Goal: Task Accomplishment & Management: Manage account settings

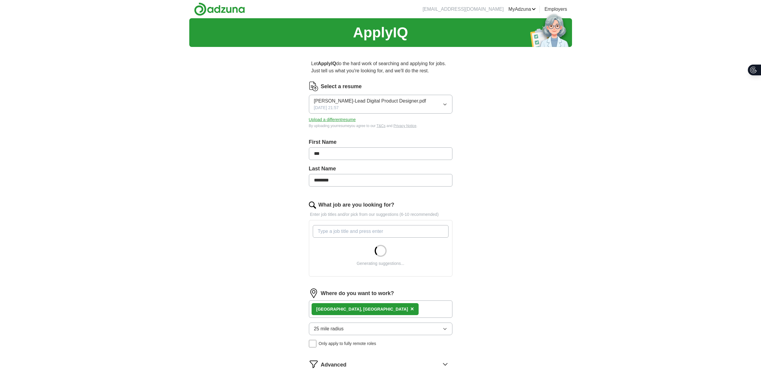
click at [355, 123] on button "Upload a different resume" at bounding box center [332, 120] width 47 height 6
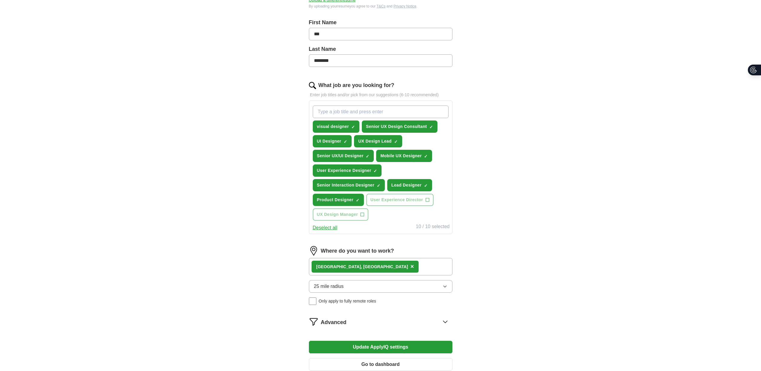
scroll to position [149, 0]
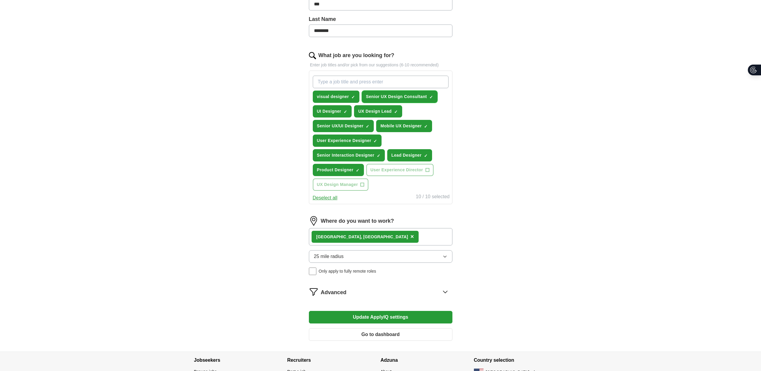
click at [395, 100] on span "Senior UX Design Consultant" at bounding box center [396, 97] width 61 height 6
click at [0, 0] on span "×" at bounding box center [0, 0] width 0 height 0
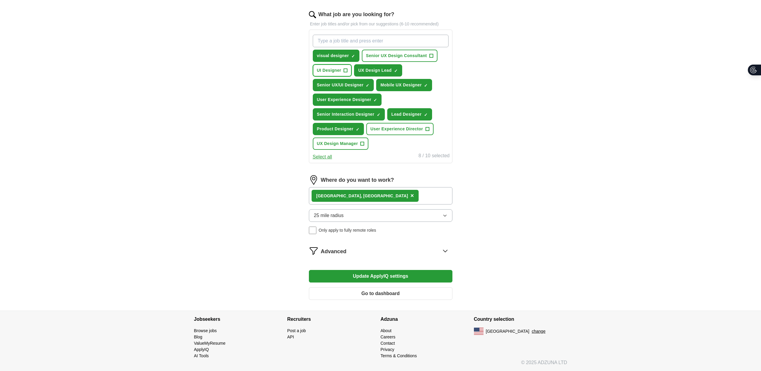
scroll to position [299, 0]
click at [442, 218] on icon "button" at bounding box center [444, 215] width 5 height 5
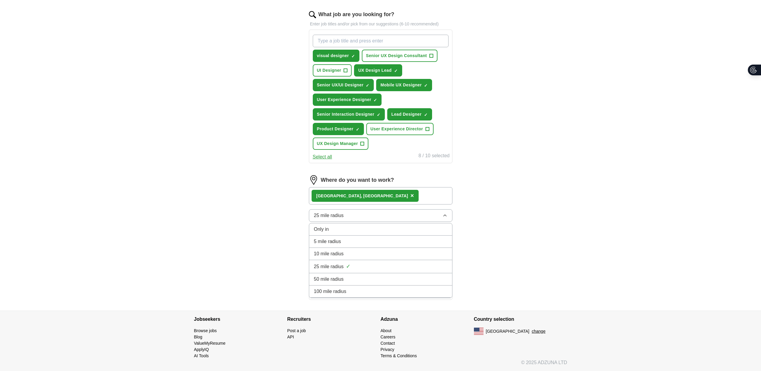
click at [419, 283] on div "50 mile radius" at bounding box center [380, 279] width 133 height 7
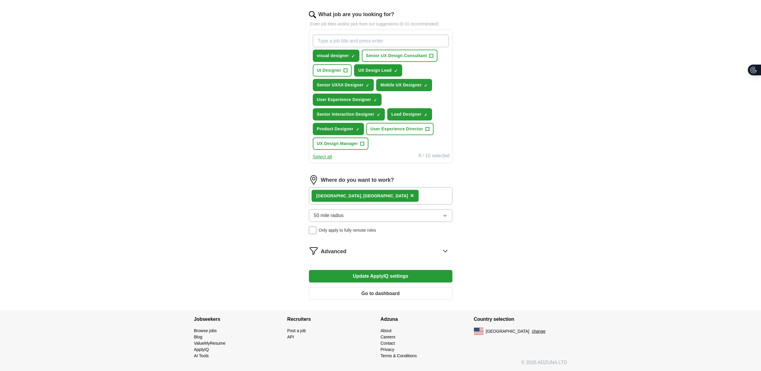
scroll to position [359, 0]
click at [443, 252] on icon at bounding box center [445, 251] width 4 height 2
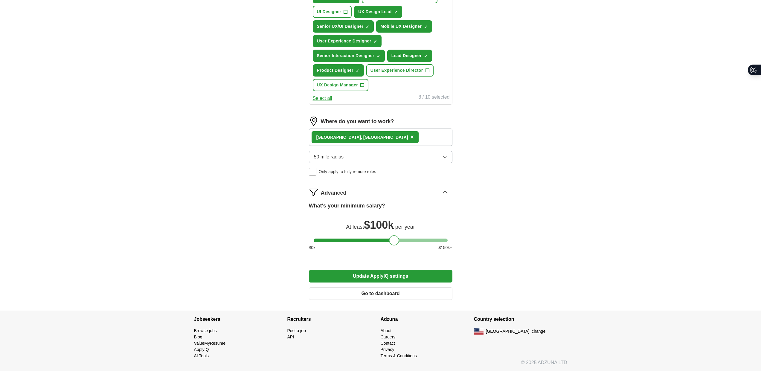
drag, startPoint x: 318, startPoint y: 326, endPoint x: 393, endPoint y: 327, distance: 75.0
click at [393, 245] on div at bounding box center [394, 240] width 10 height 10
click at [402, 280] on button "Update ApplyIQ settings" at bounding box center [381, 276] width 144 height 13
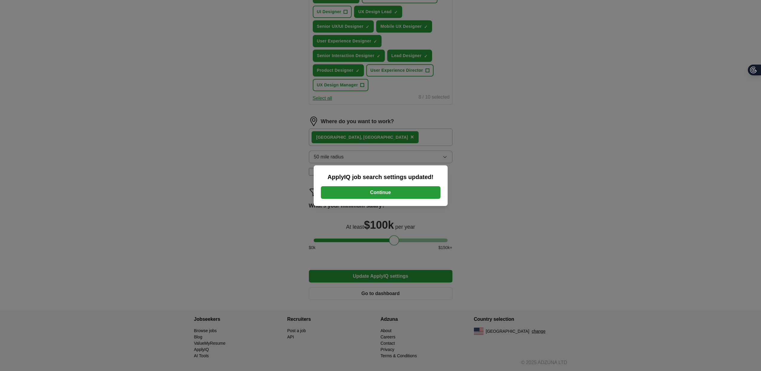
click at [400, 198] on button "Continue" at bounding box center [381, 192] width 120 height 13
